Goal: Task Accomplishment & Management: Manage account settings

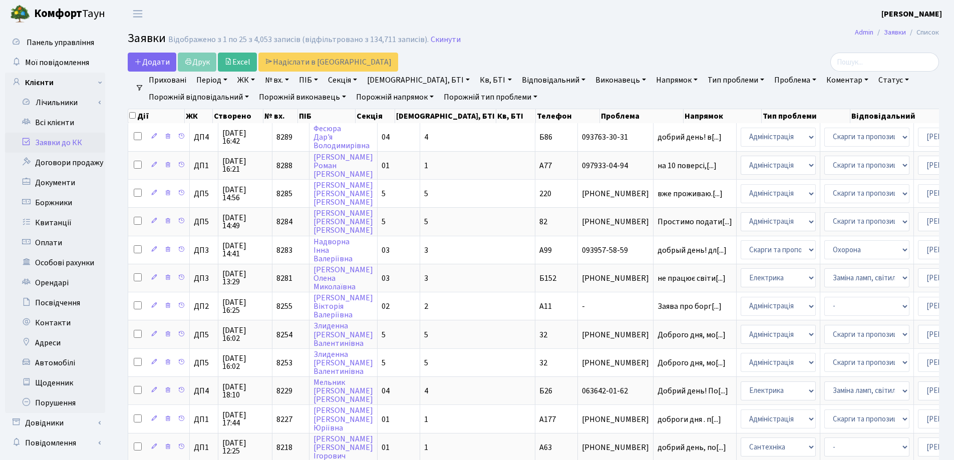
select select "25"
click at [432, 40] on link "Скинути" at bounding box center [446, 40] width 30 height 10
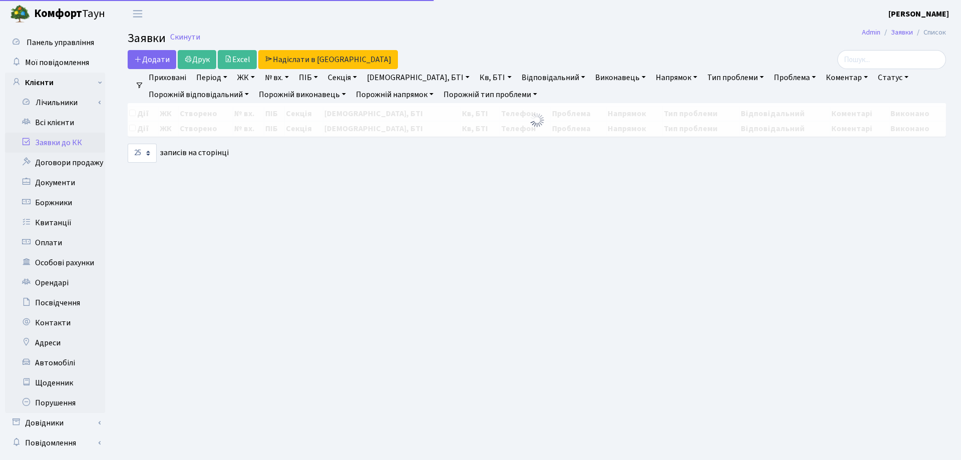
select select "25"
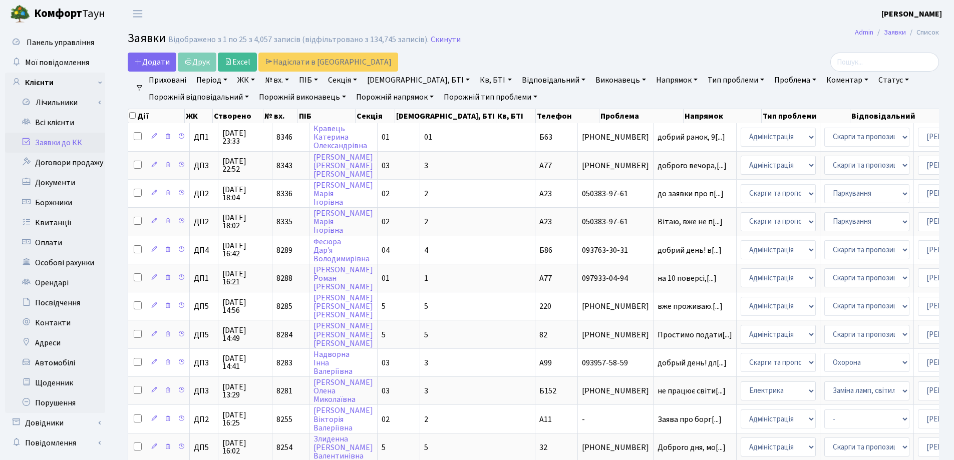
click at [48, 144] on link "Заявки до КК" at bounding box center [55, 143] width 100 height 20
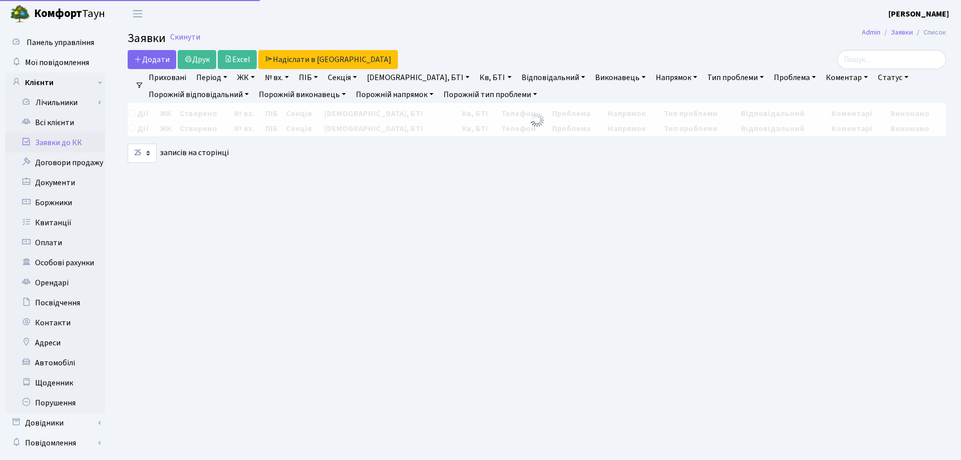
select select "25"
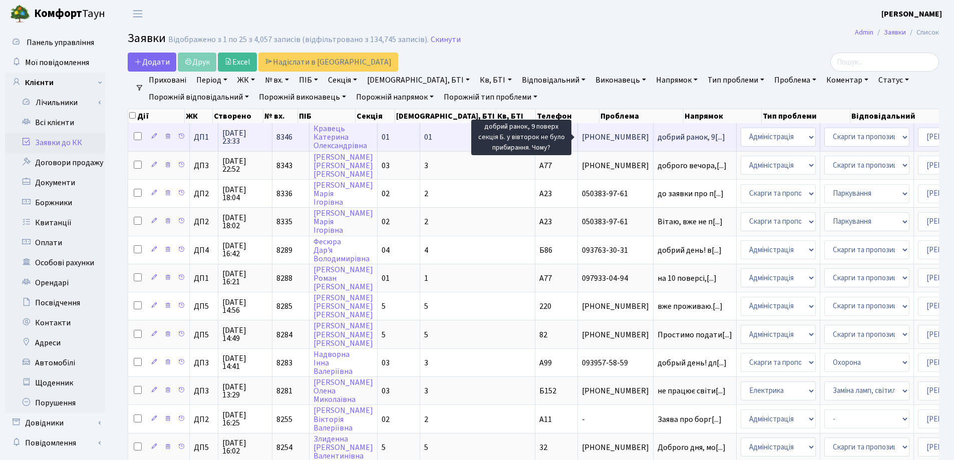
click at [658, 138] on span "добрий ранок, 9[...]" at bounding box center [692, 137] width 68 height 11
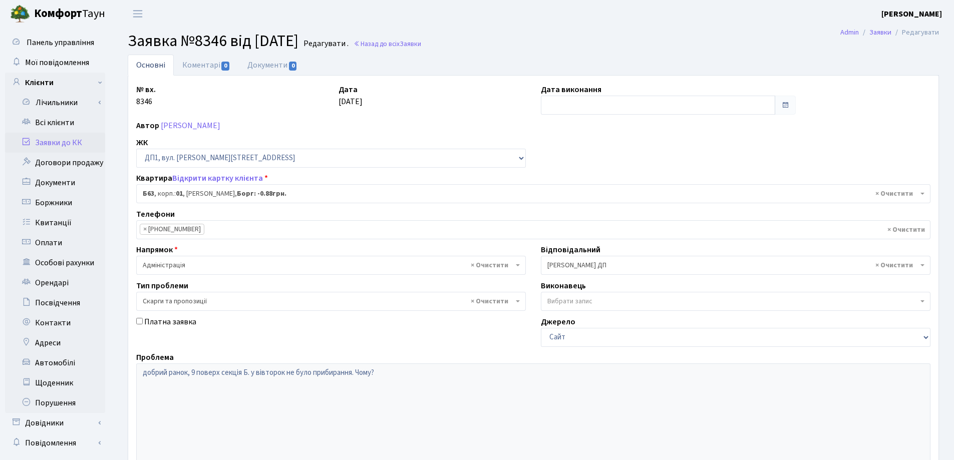
select select "30256"
select select "55"
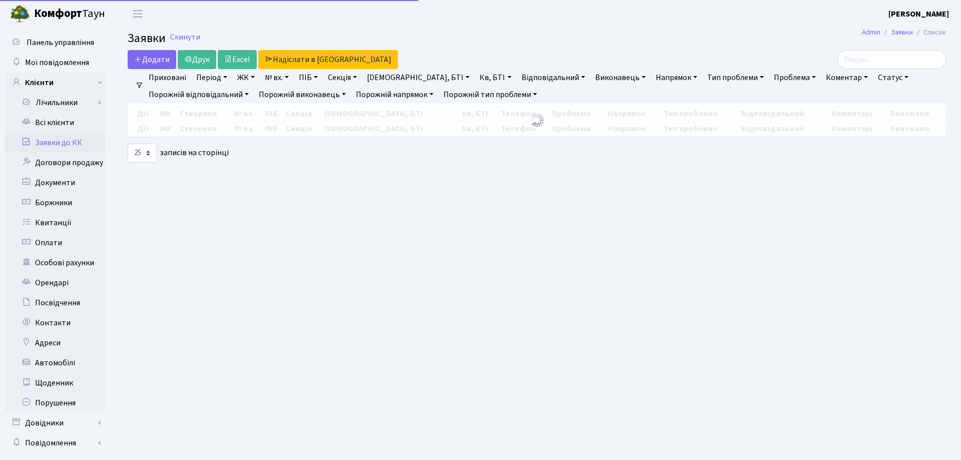
select select "25"
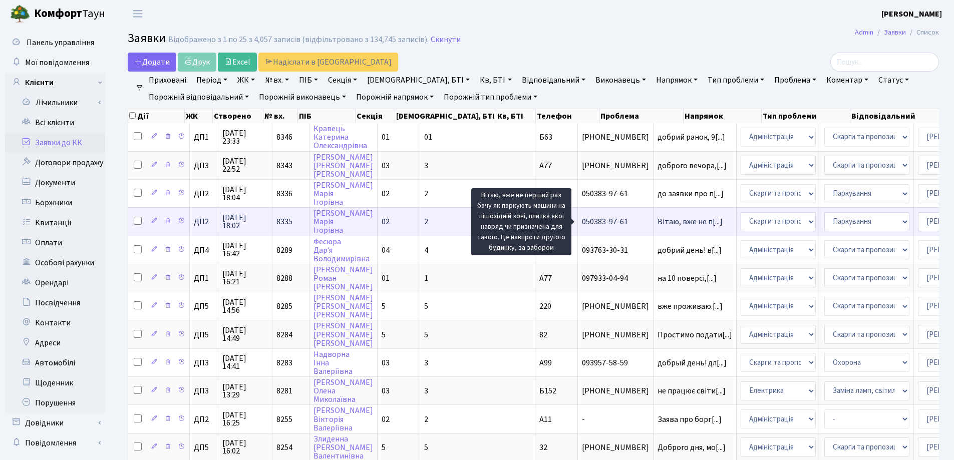
click at [658, 222] on span "Вітаю, вже не п[...]" at bounding box center [690, 221] width 65 height 11
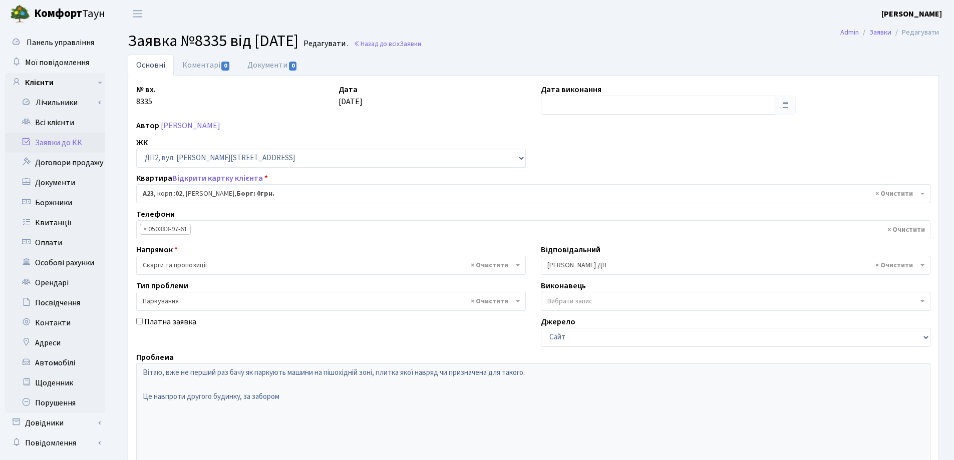
select select "30646"
select select "66"
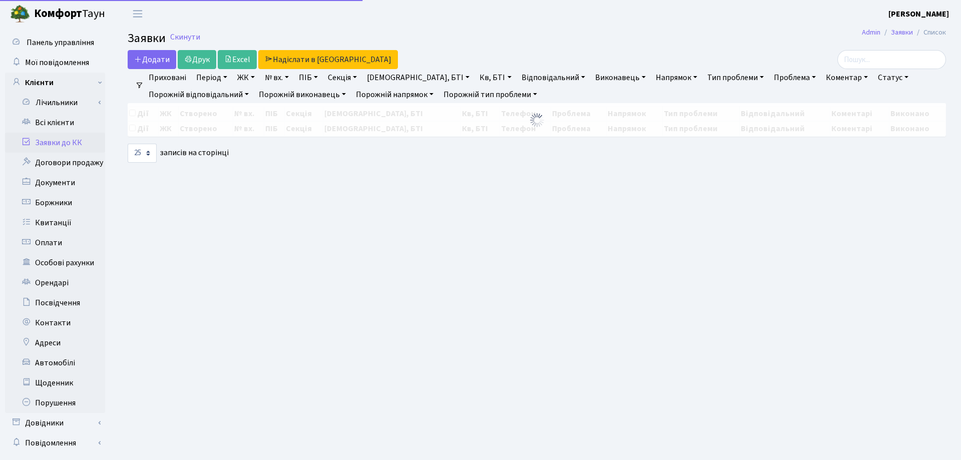
select select "25"
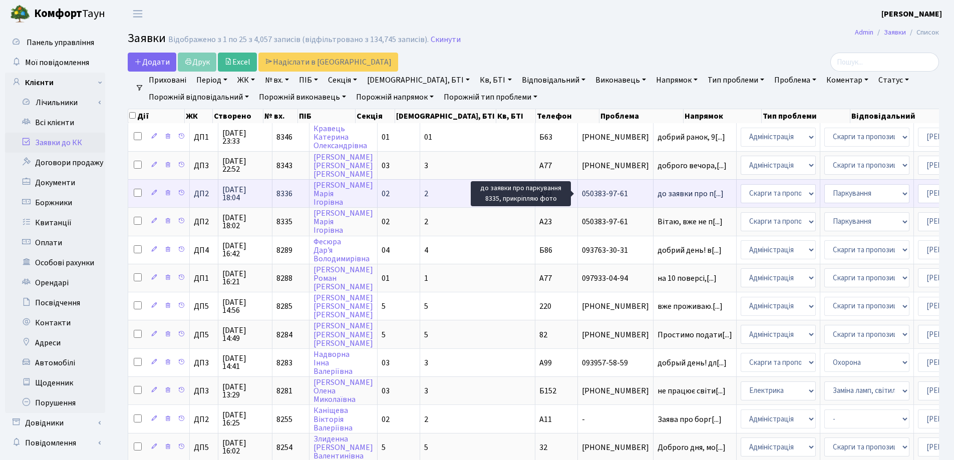
click at [658, 196] on span "до заявки про п[...]" at bounding box center [691, 193] width 66 height 11
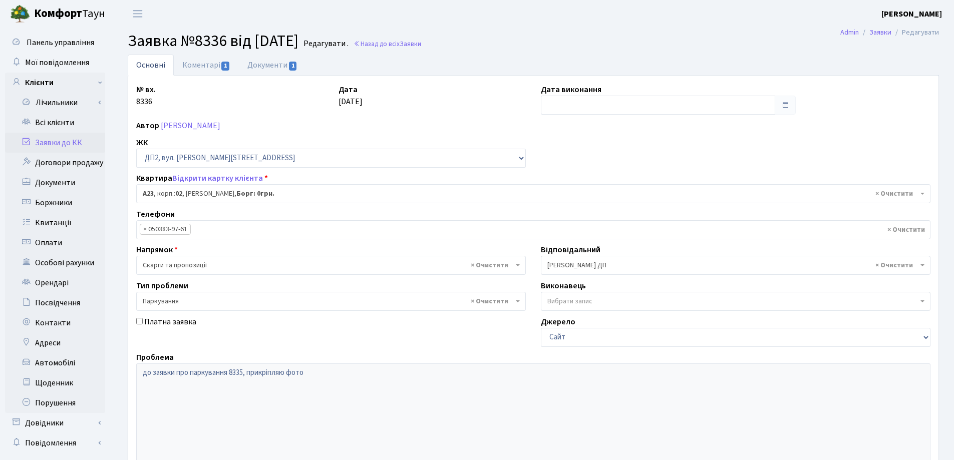
select select "30646"
select select "66"
click at [259, 68] on link "Документи 1" at bounding box center [272, 65] width 67 height 21
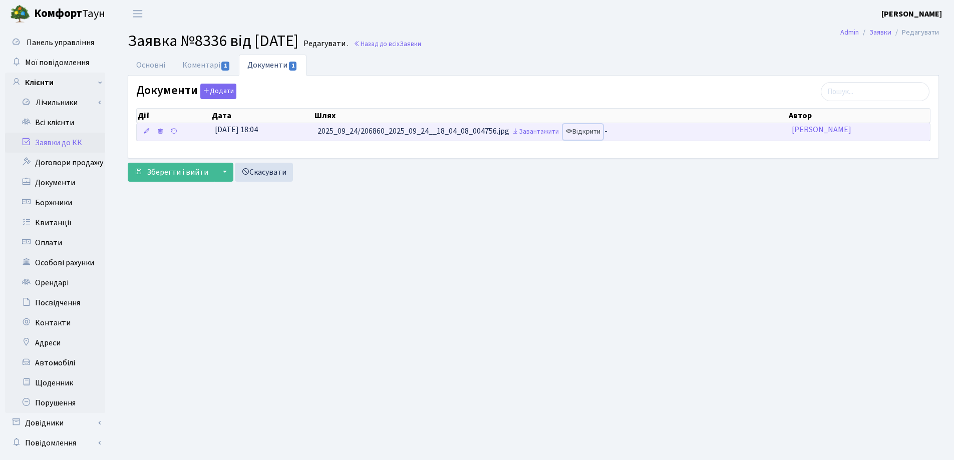
click at [593, 134] on link "Відкрити" at bounding box center [583, 132] width 40 height 16
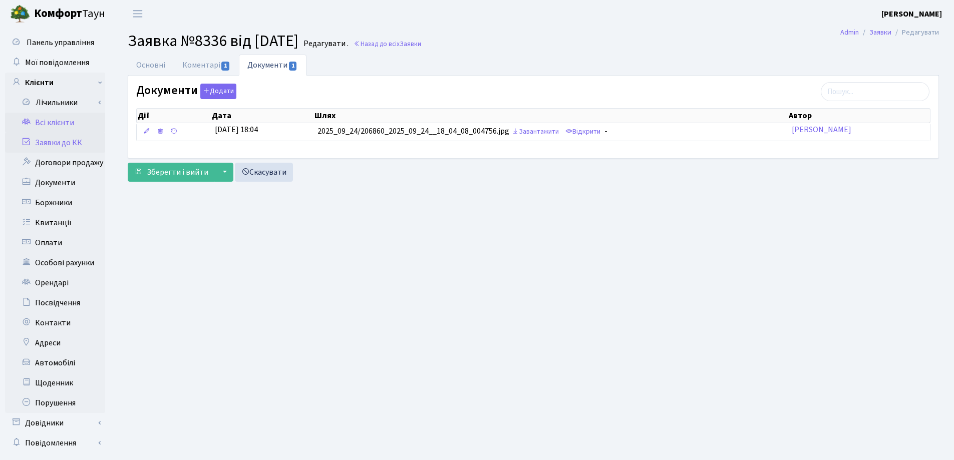
click at [62, 124] on link "Всі клієнти" at bounding box center [55, 123] width 100 height 20
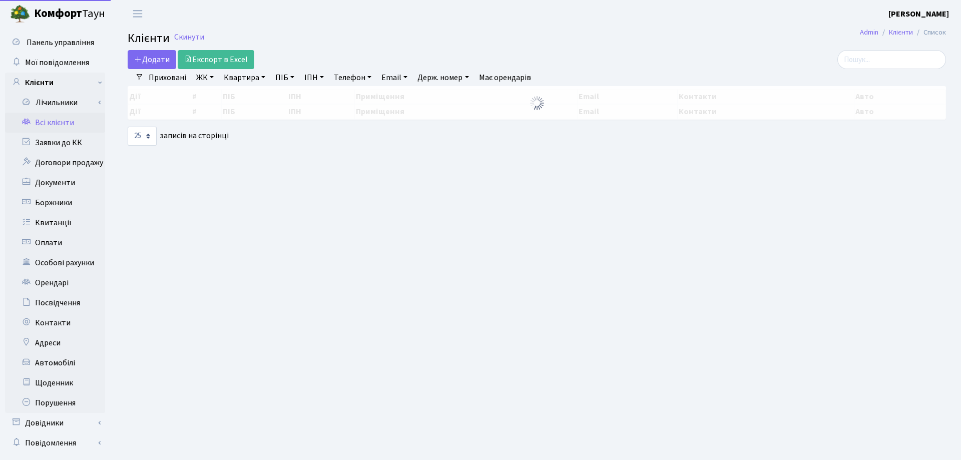
select select "25"
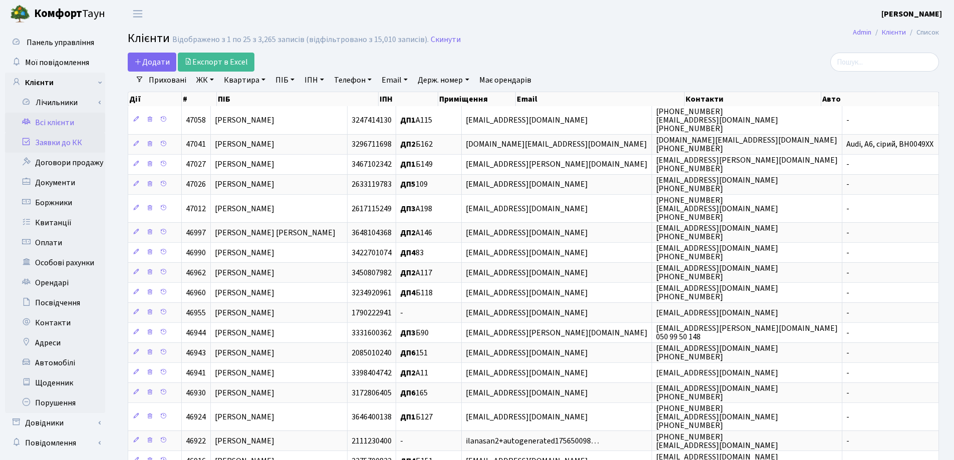
click at [55, 143] on link "Заявки до КК" at bounding box center [55, 143] width 100 height 20
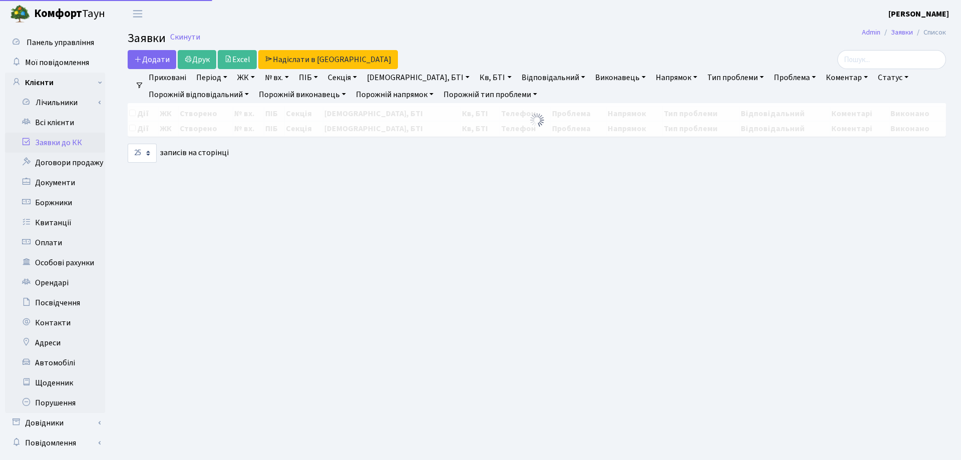
select select "25"
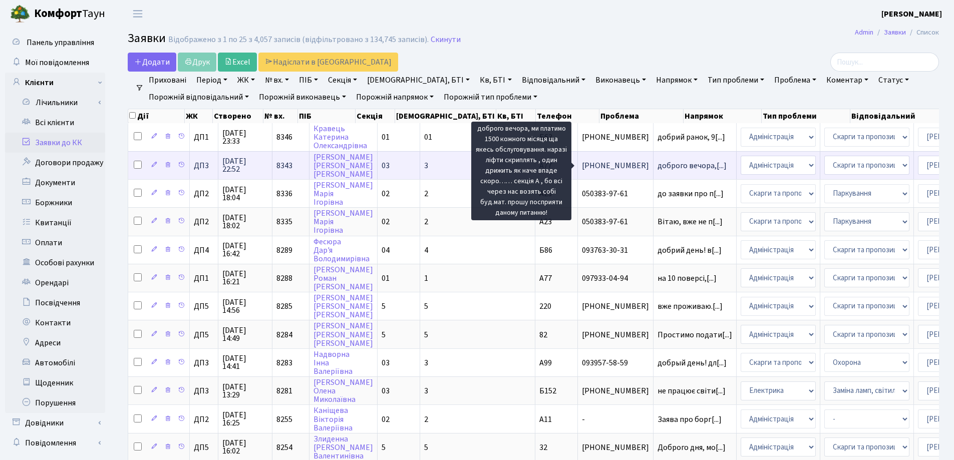
click at [658, 162] on span "доброго вечора,[...]" at bounding box center [692, 165] width 69 height 11
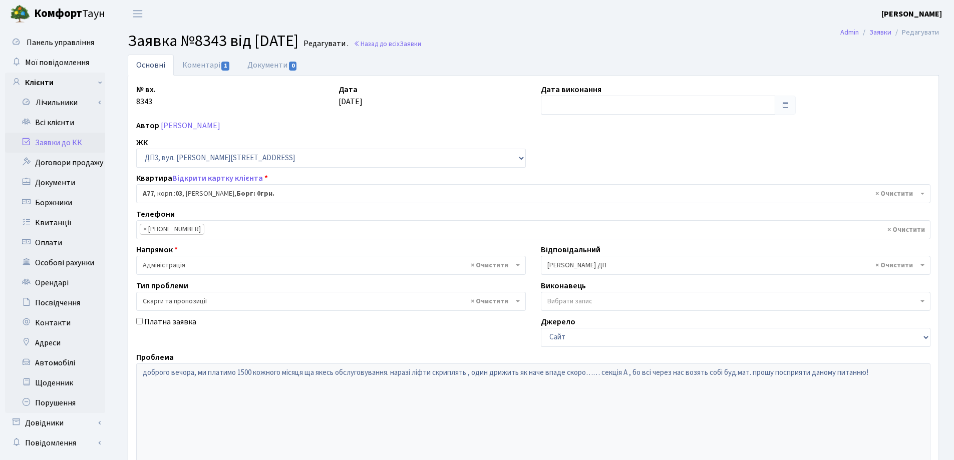
select select "31924"
select select "55"
click at [210, 66] on link "Коментарі 1" at bounding box center [206, 65] width 65 height 21
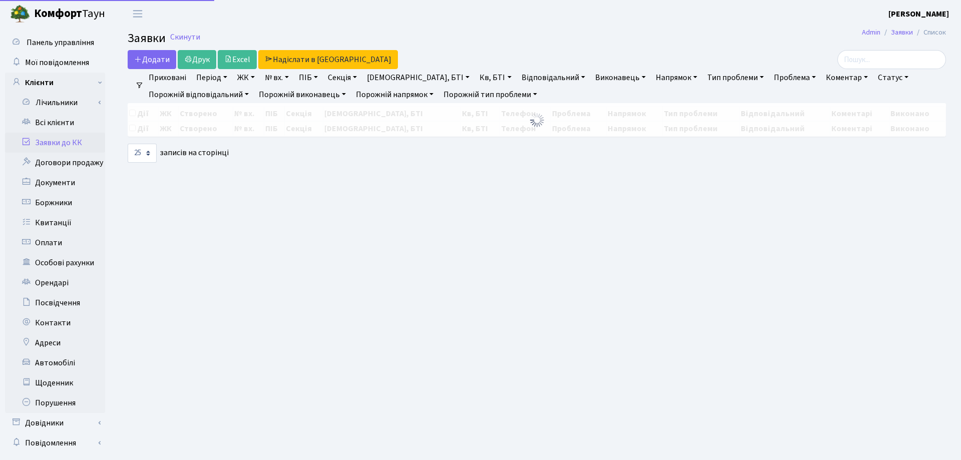
select select "25"
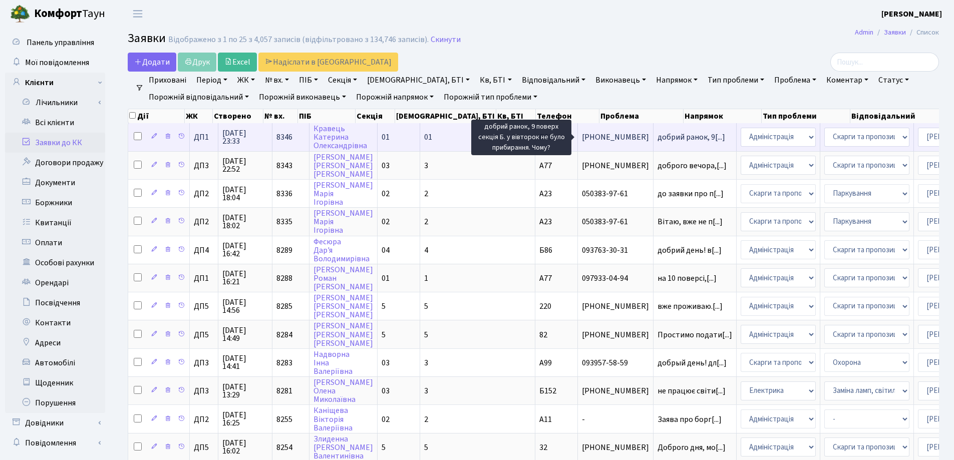
click at [658, 138] on span "добрий ранок, 9[...]" at bounding box center [692, 137] width 68 height 11
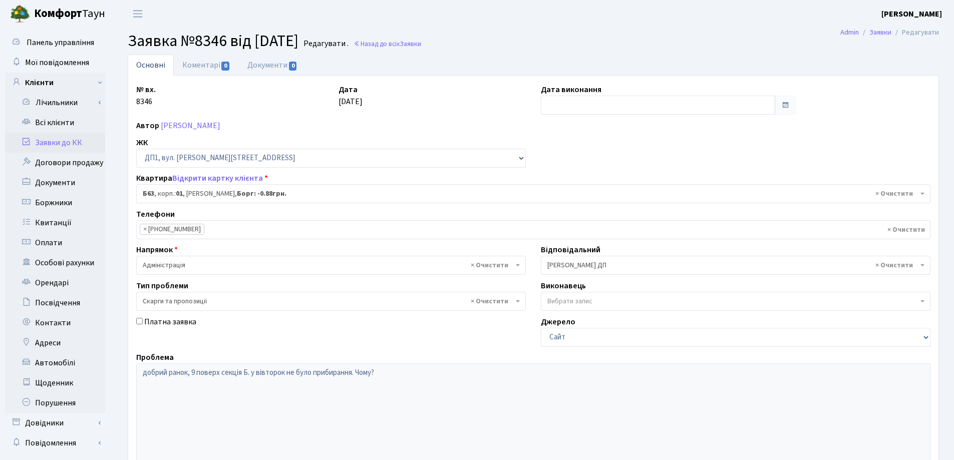
select select "30256"
select select "55"
click at [198, 66] on link "Коментарі 0" at bounding box center [206, 65] width 65 height 21
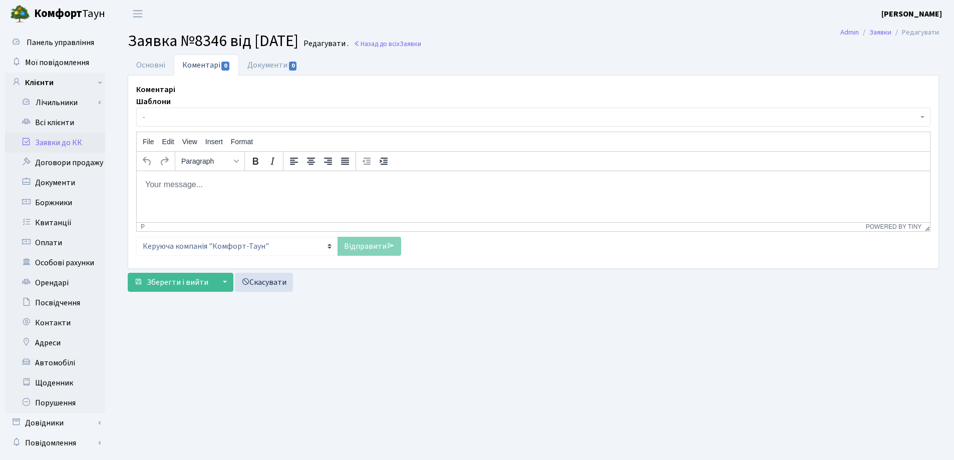
click at [159, 182] on body "Rich Text Area. Press ALT-0 for help." at bounding box center [533, 184] width 777 height 11
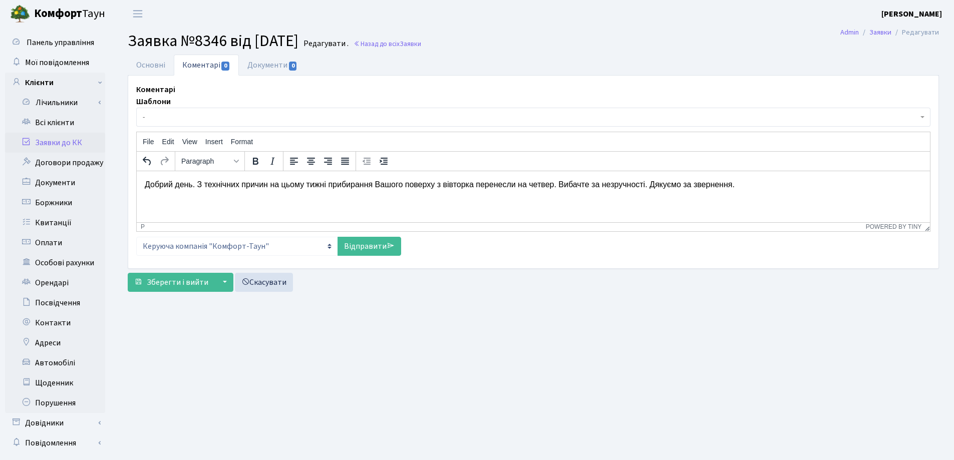
click at [270, 185] on p "Добрий день. З технічних причин на цьому тижні прибирання Вашого поверху з вівт…" at bounding box center [533, 184] width 777 height 11
click at [362, 248] on link "Відправити" at bounding box center [370, 246] width 64 height 19
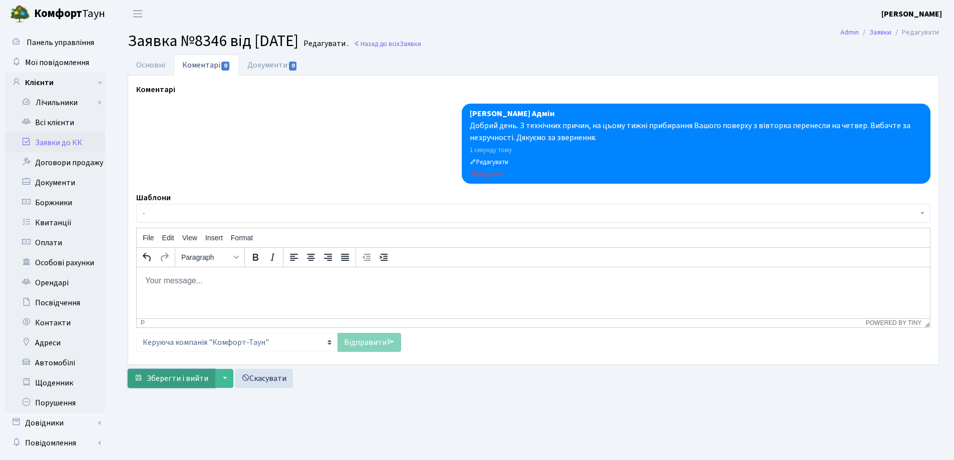
click at [174, 381] on span "Зберегти і вийти" at bounding box center [178, 378] width 62 height 11
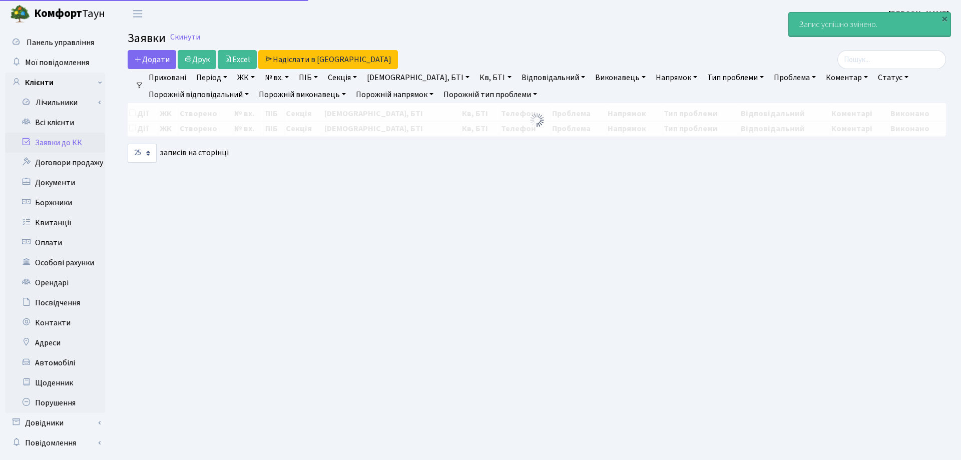
select select "25"
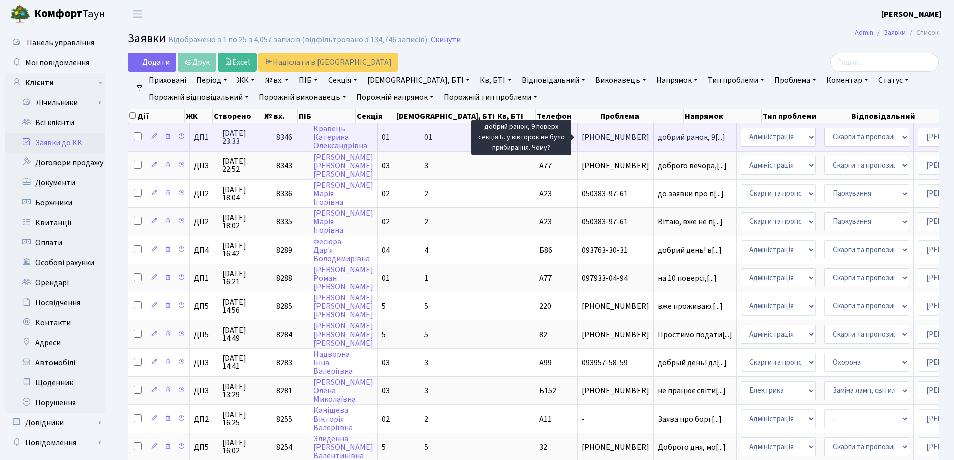
click at [658, 137] on span "добрий ранок, 9[...]" at bounding box center [692, 137] width 68 height 11
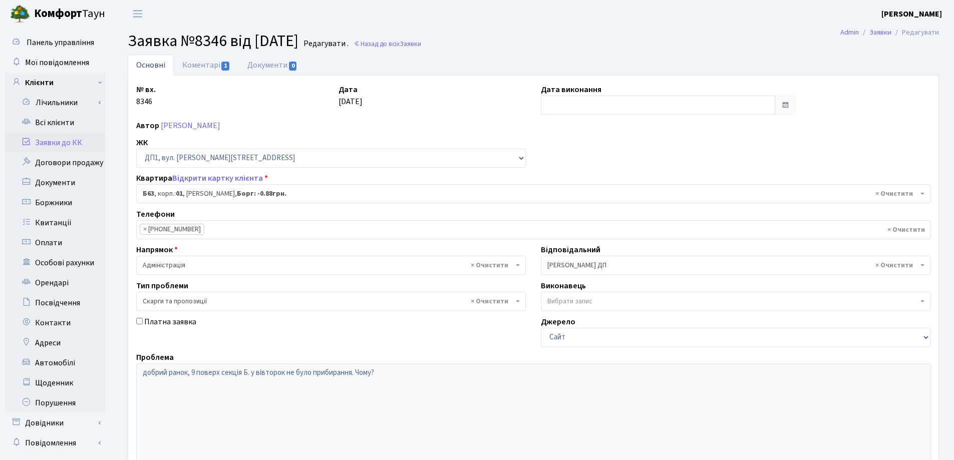
select select "30256"
select select "55"
click at [574, 102] on input "text" at bounding box center [658, 105] width 234 height 19
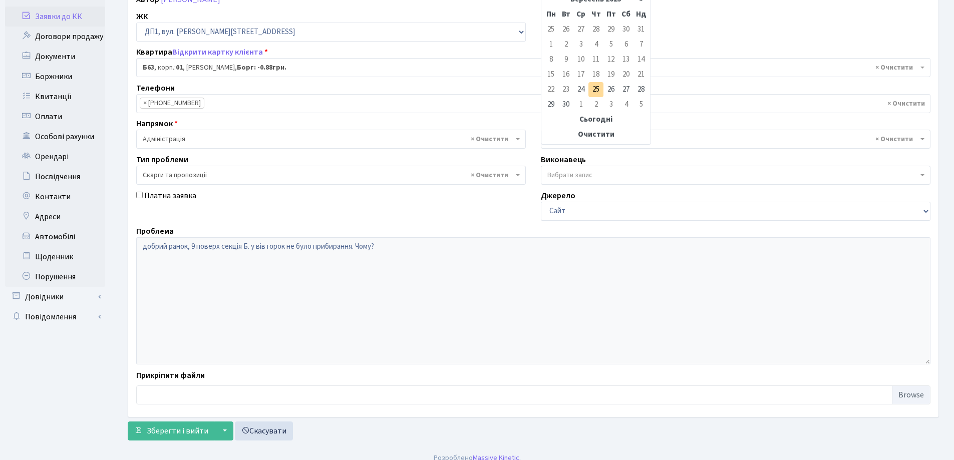
scroll to position [137, 0]
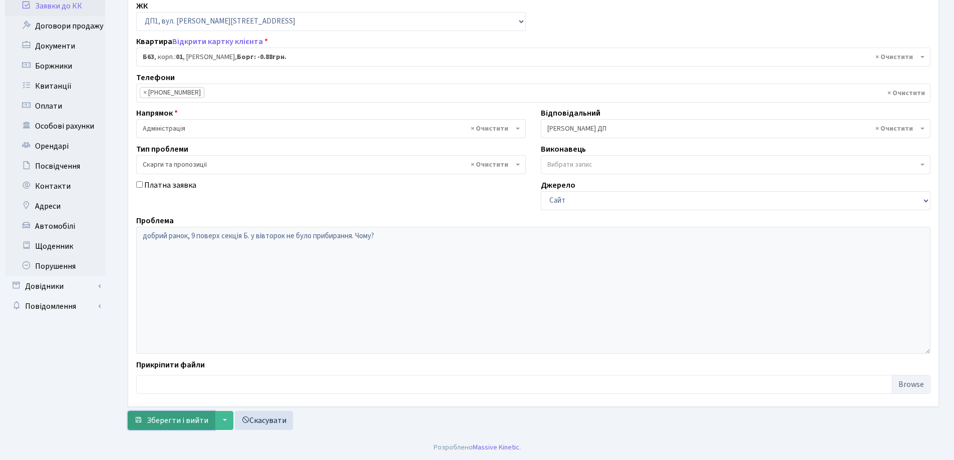
click at [156, 419] on span "Зберегти і вийти" at bounding box center [178, 420] width 62 height 11
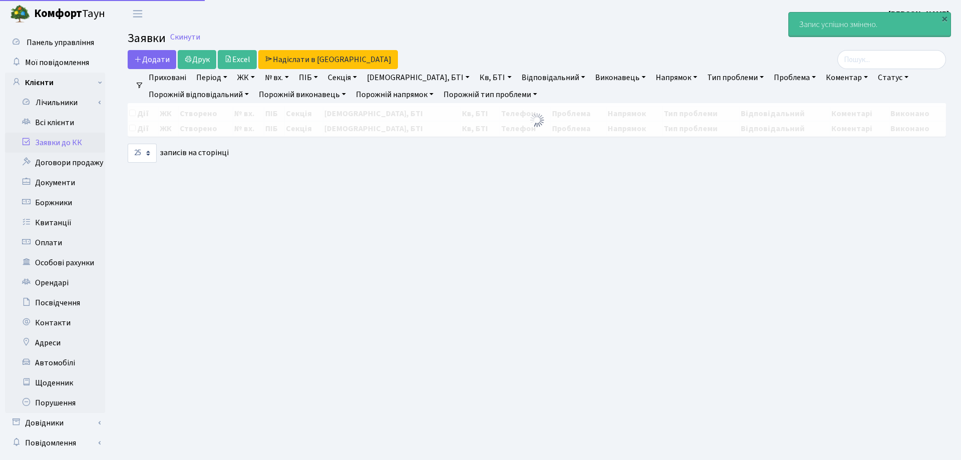
select select "25"
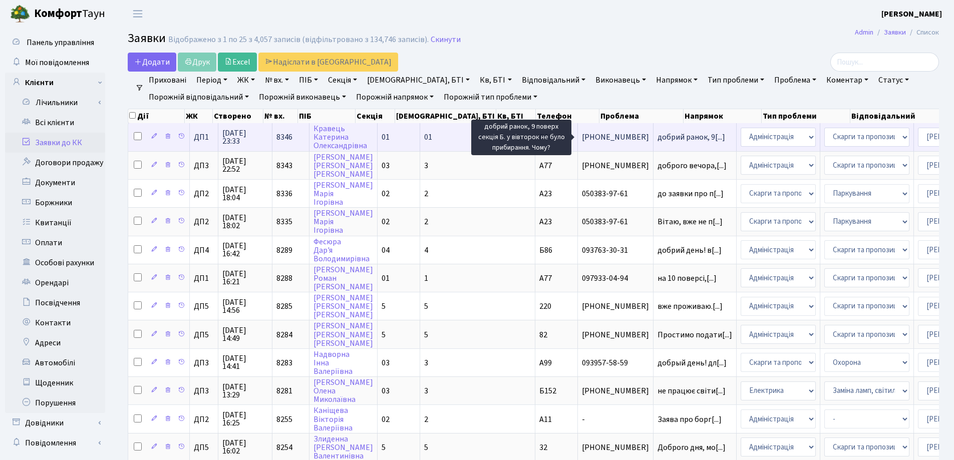
click at [658, 137] on span "добрий ранок, 9[...]" at bounding box center [692, 137] width 68 height 11
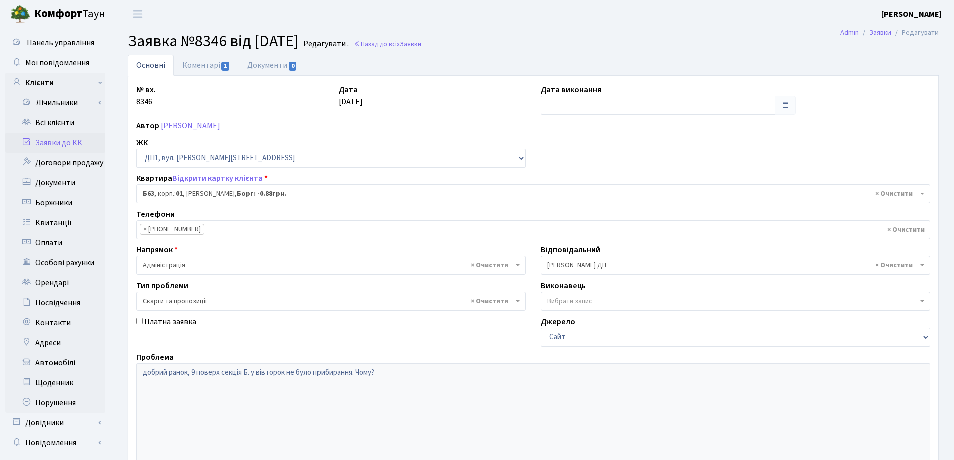
select select "30256"
select select "55"
click at [214, 67] on link "Коментарі 1" at bounding box center [206, 65] width 65 height 21
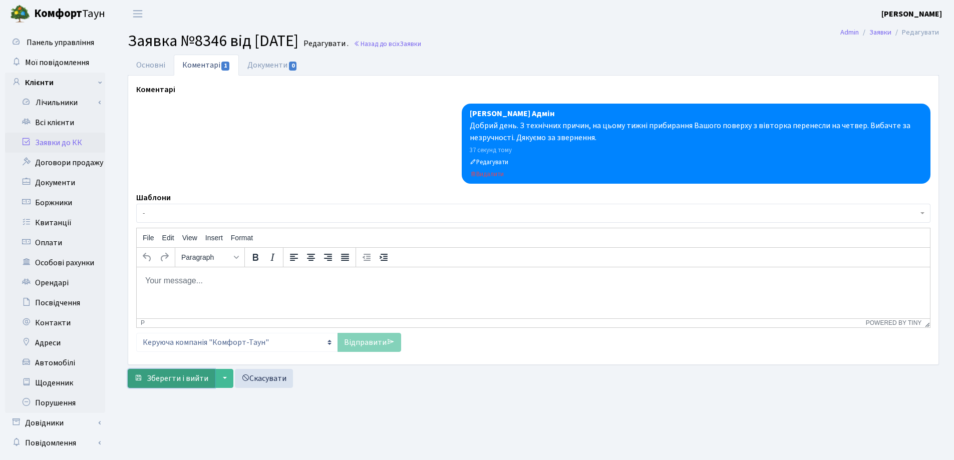
click at [181, 378] on span "Зберегти і вийти" at bounding box center [178, 378] width 62 height 11
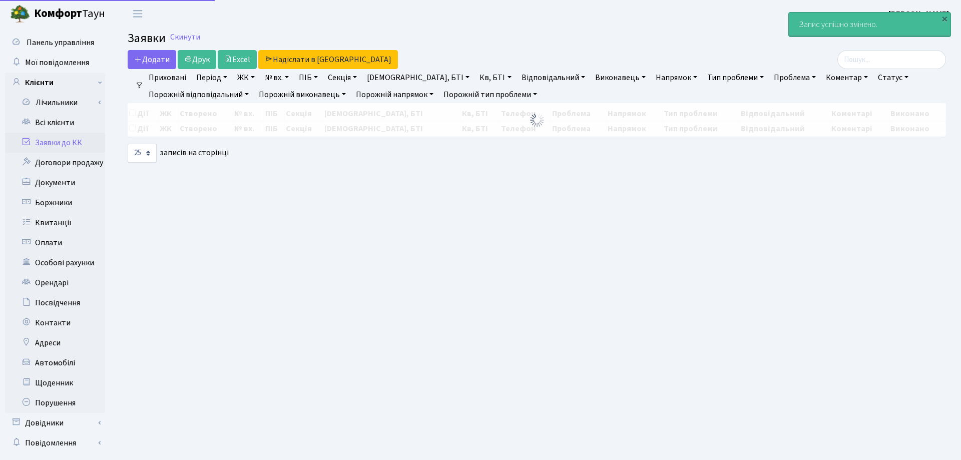
select select "25"
